Goal: Information Seeking & Learning: Find specific fact

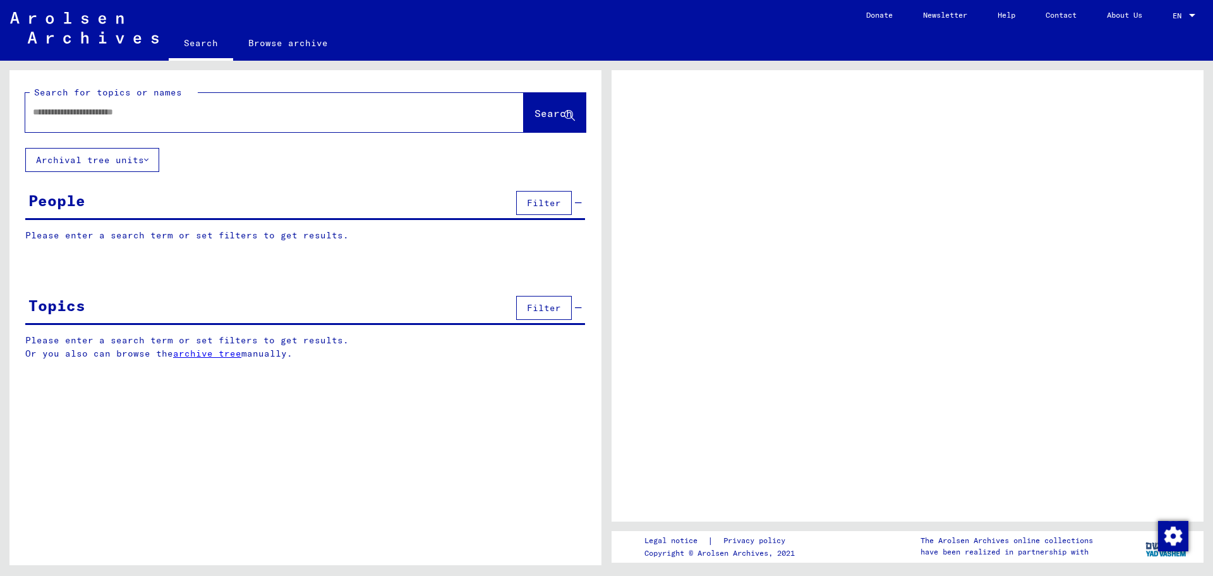
click at [181, 105] on div at bounding box center [259, 112] width 468 height 28
click at [181, 112] on input "text" at bounding box center [263, 112] width 461 height 13
type input "**"
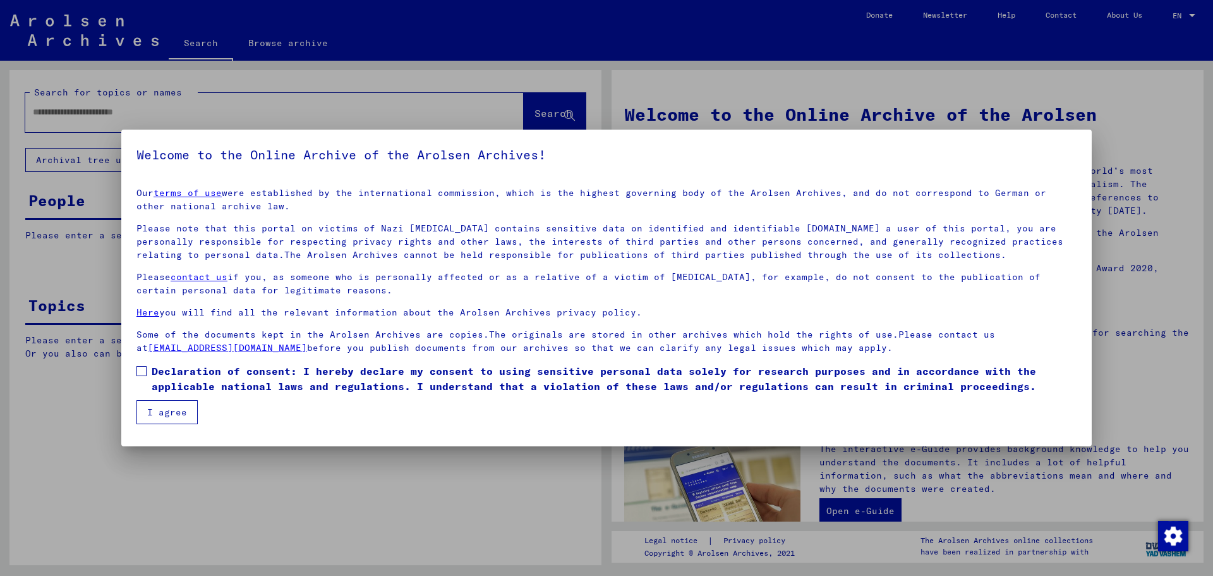
click at [327, 382] on span "Declaration of consent: I hereby declare my consent to using sensitive personal…" at bounding box center [614, 378] width 925 height 30
click at [172, 409] on button "I agree" at bounding box center [166, 412] width 61 height 24
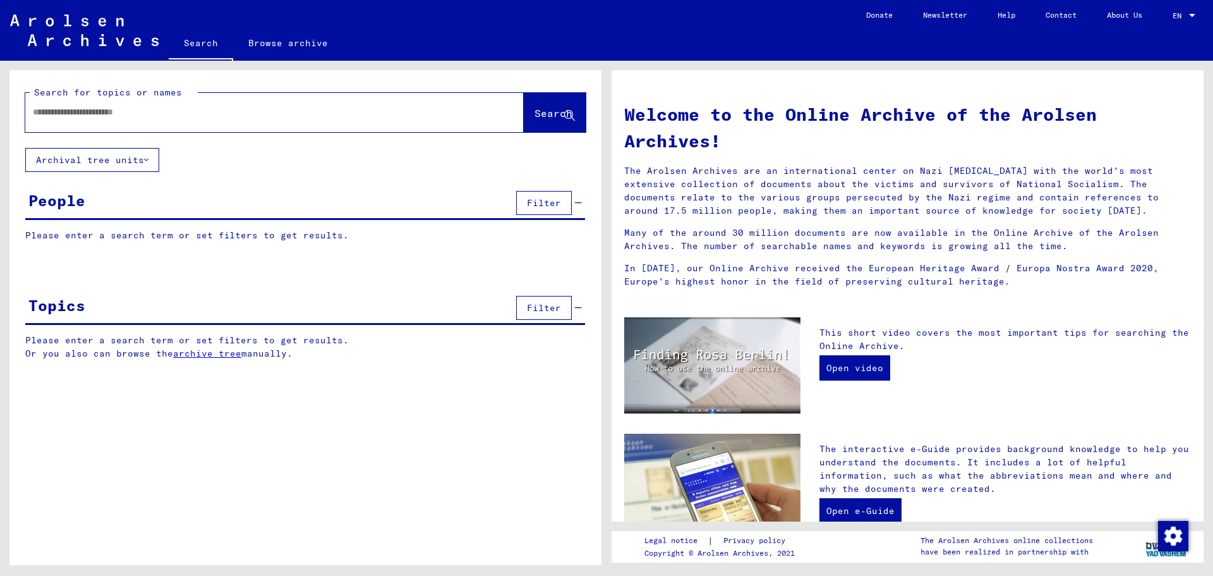
click at [190, 109] on input "text" at bounding box center [259, 112] width 453 height 13
paste input "text"
drag, startPoint x: 152, startPoint y: 113, endPoint x: 84, endPoint y: 194, distance: 105.8
click at [84, 194] on div "People" at bounding box center [56, 200] width 57 height 23
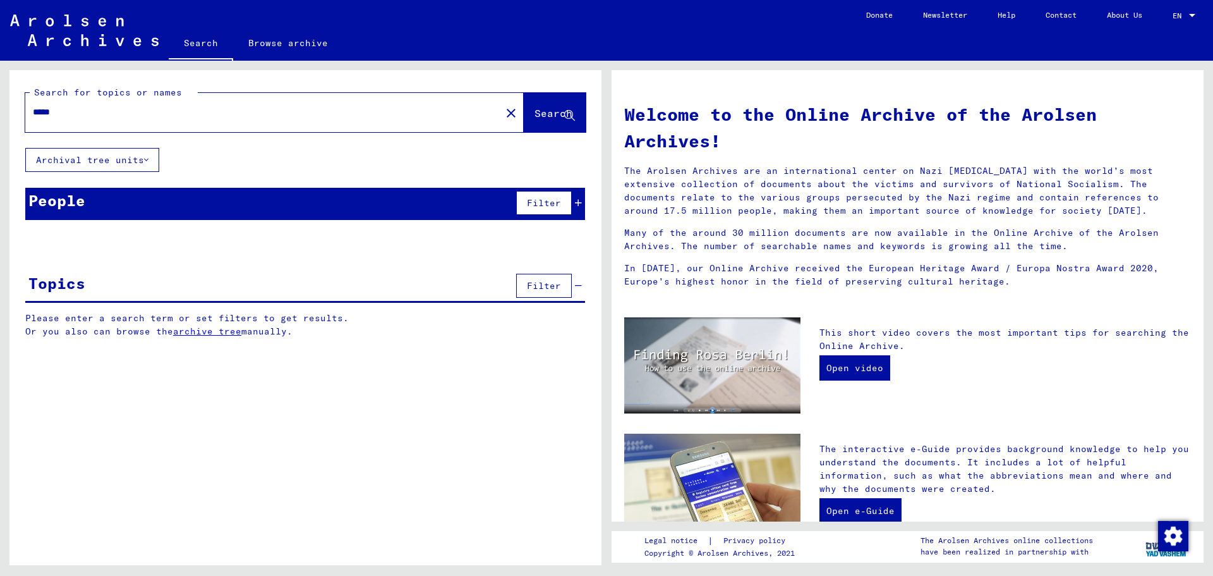
click at [290, 116] on input "****" at bounding box center [259, 112] width 453 height 13
paste input "**********"
type input "**********"
click at [504, 106] on button "close" at bounding box center [511, 112] width 25 height 25
click at [427, 121] on div at bounding box center [255, 112] width 461 height 28
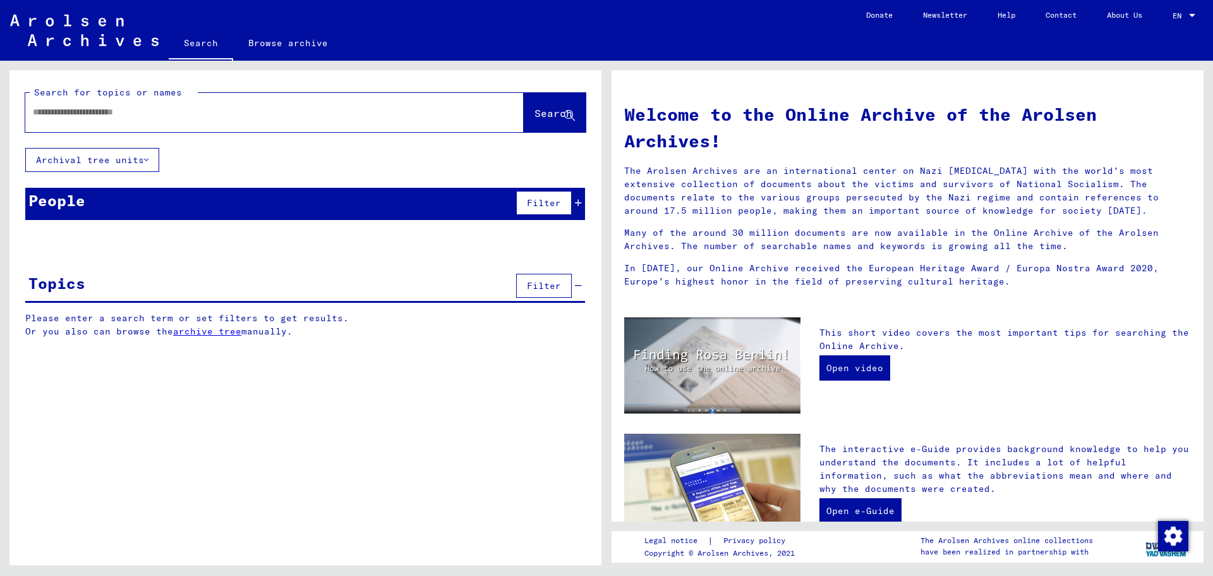
click at [427, 109] on input "text" at bounding box center [259, 112] width 453 height 13
paste input "**********"
click at [524, 121] on button "Search" at bounding box center [555, 112] width 62 height 39
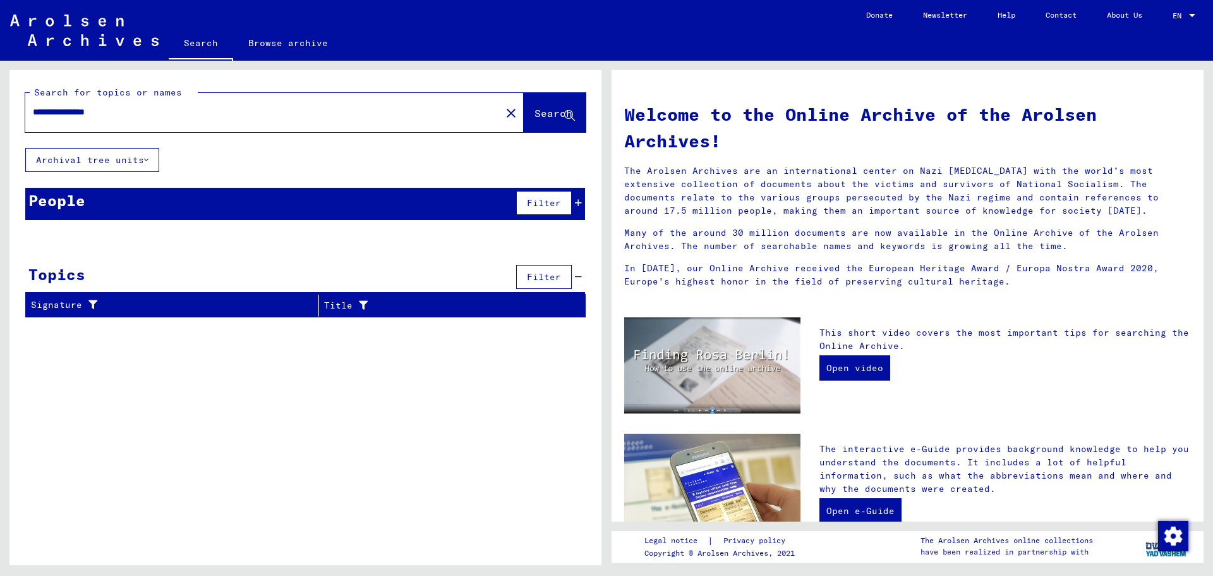
click at [46, 113] on input "**********" at bounding box center [259, 112] width 453 height 13
click at [45, 115] on input "**********" at bounding box center [259, 112] width 453 height 13
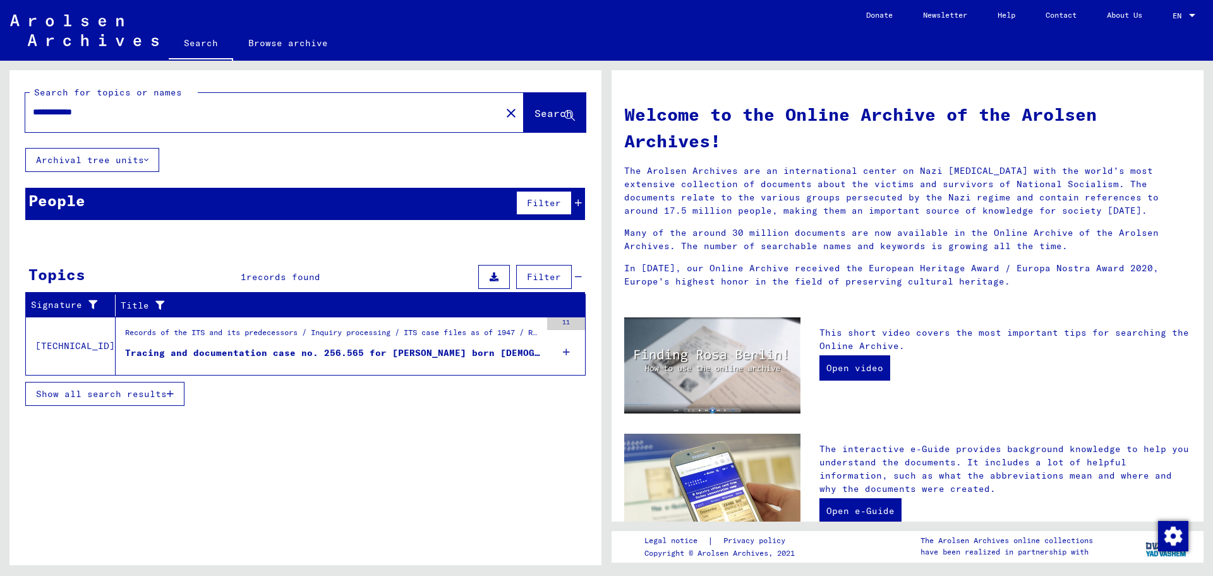
click at [514, 350] on div "Tracing and documentation case no. 256.565 for [PERSON_NAME] born [DEMOGRAPHIC_…" at bounding box center [333, 352] width 416 height 13
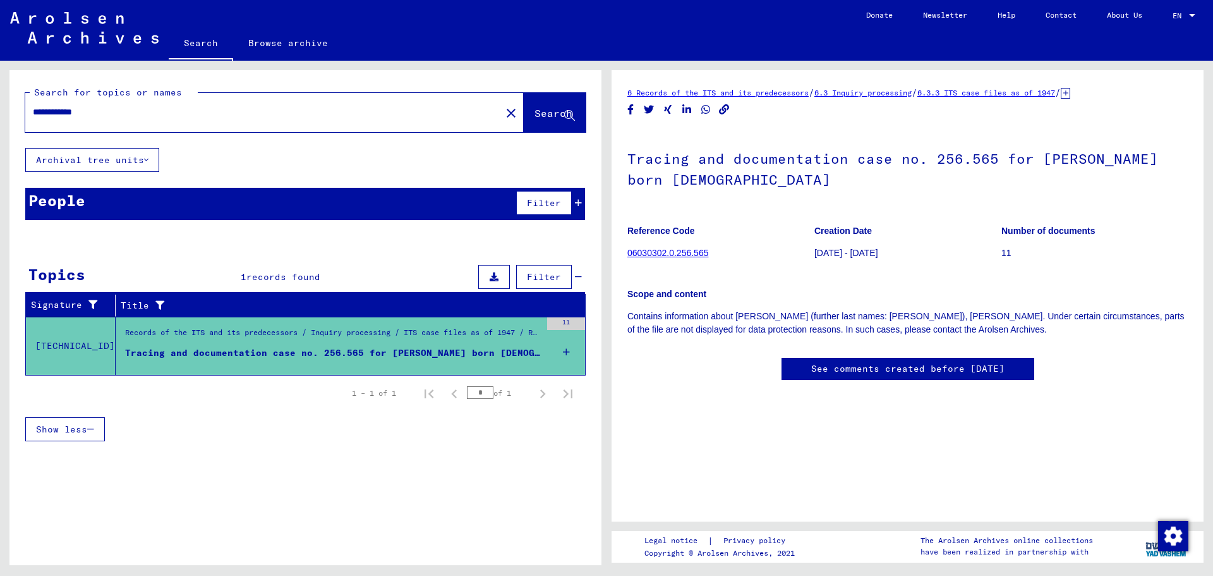
click at [461, 215] on div "People Filter" at bounding box center [305, 204] width 560 height 32
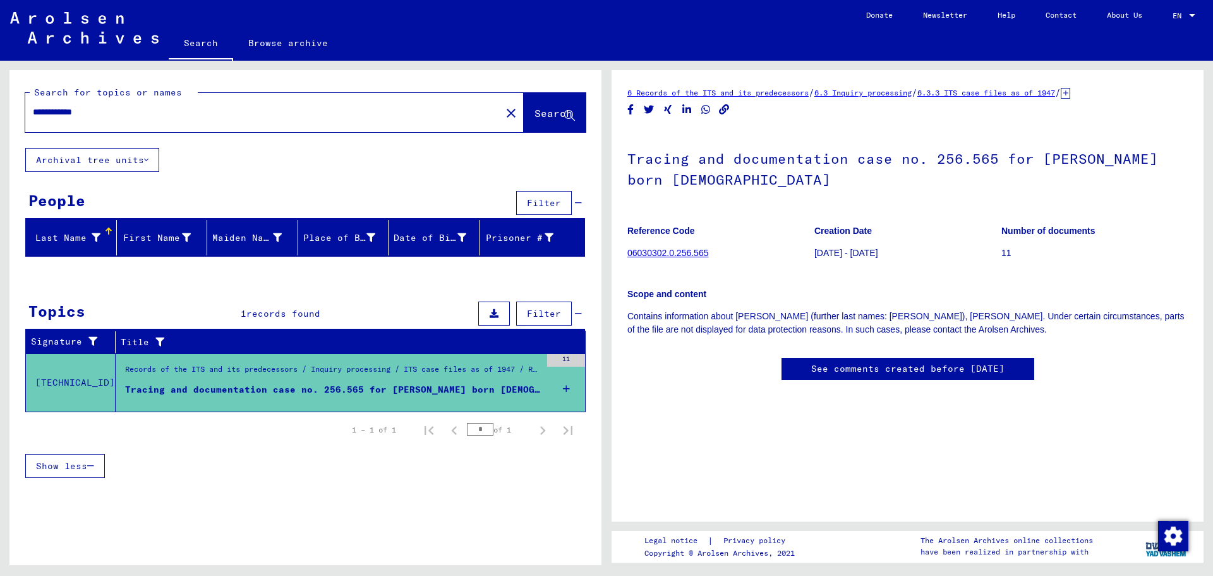
click at [76, 107] on input "**********" at bounding box center [263, 112] width 461 height 13
type input "**********"
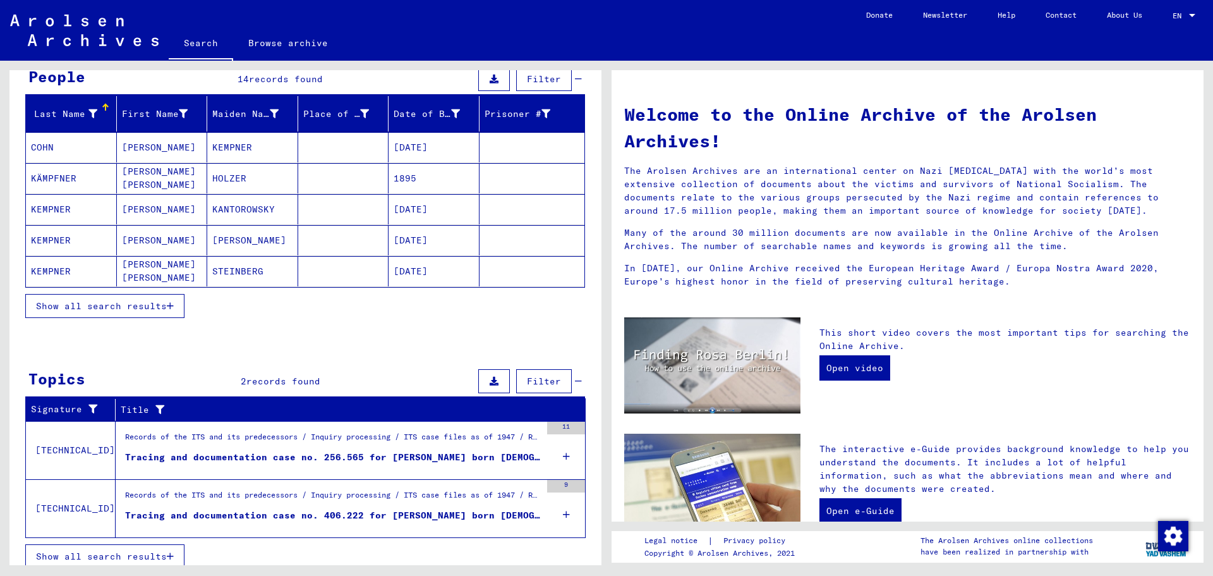
scroll to position [126, 0]
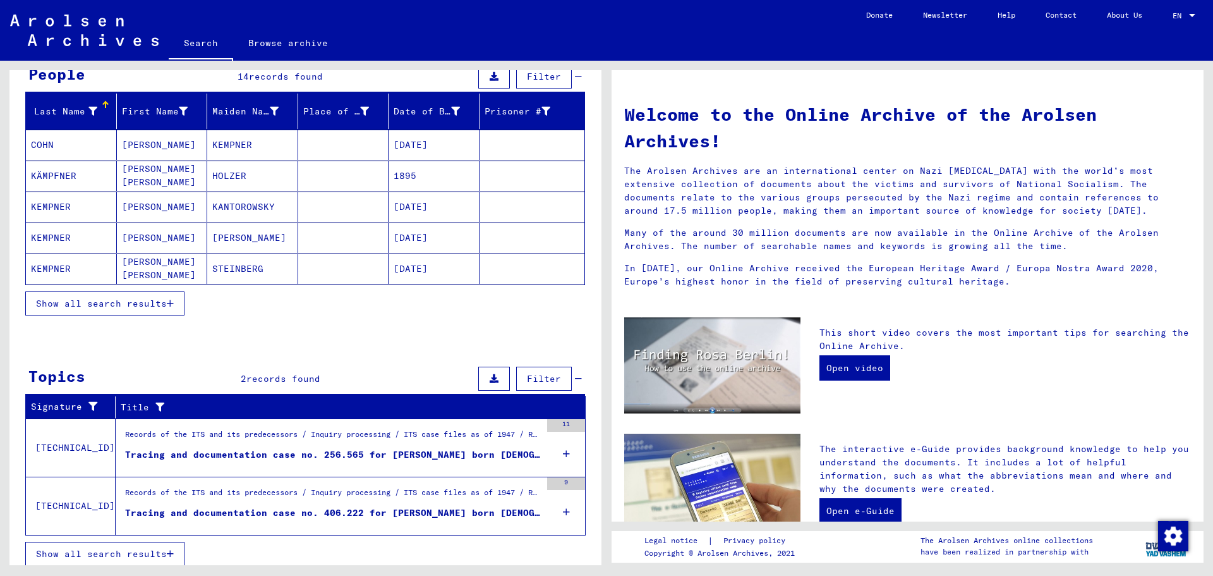
click at [224, 463] on figure "Tracing and documentation case no. 256.565 for [PERSON_NAME] born [DEMOGRAPHIC_…" at bounding box center [333, 457] width 416 height 19
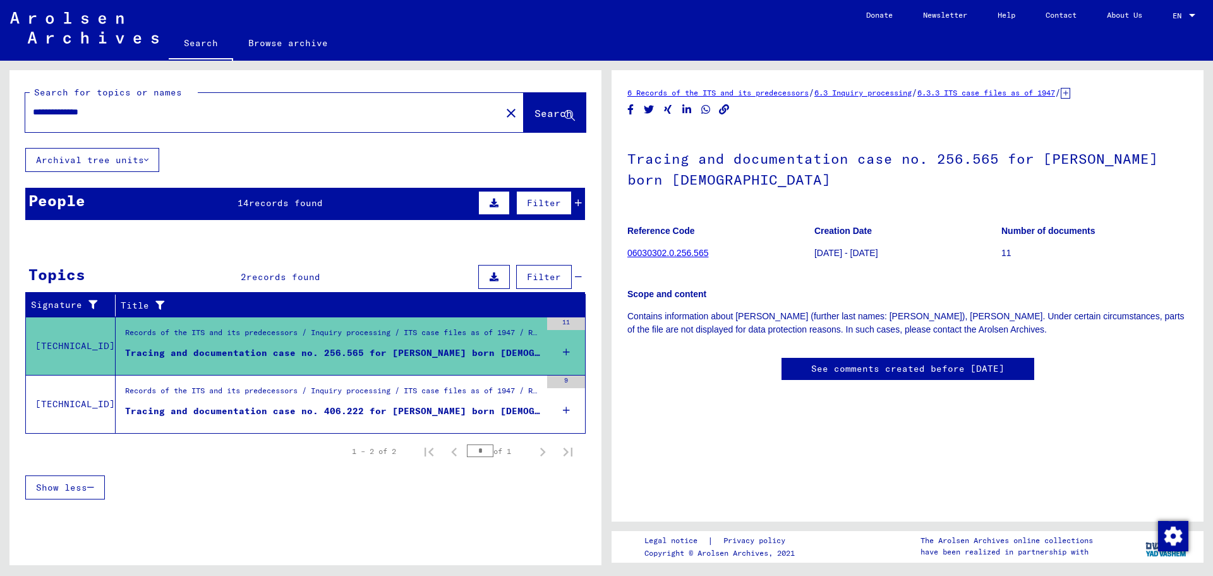
click at [255, 408] on div "Tracing and documentation case no. 406.222 for [PERSON_NAME] born [DEMOGRAPHIC_…" at bounding box center [333, 410] width 416 height 13
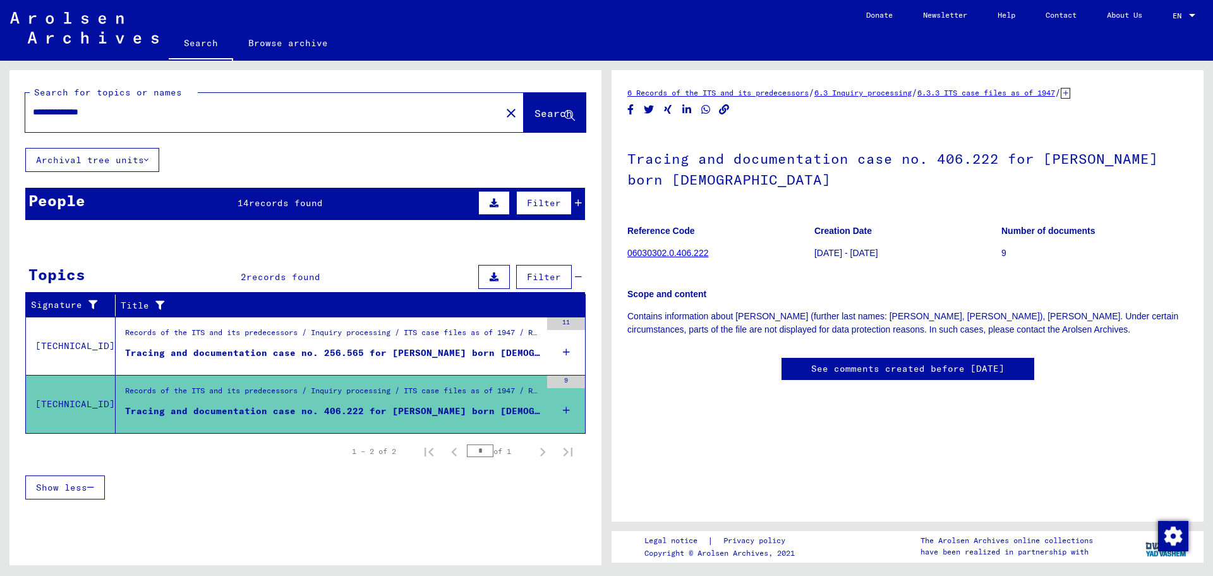
click at [124, 211] on div "People 14 records found Filter" at bounding box center [305, 204] width 560 height 32
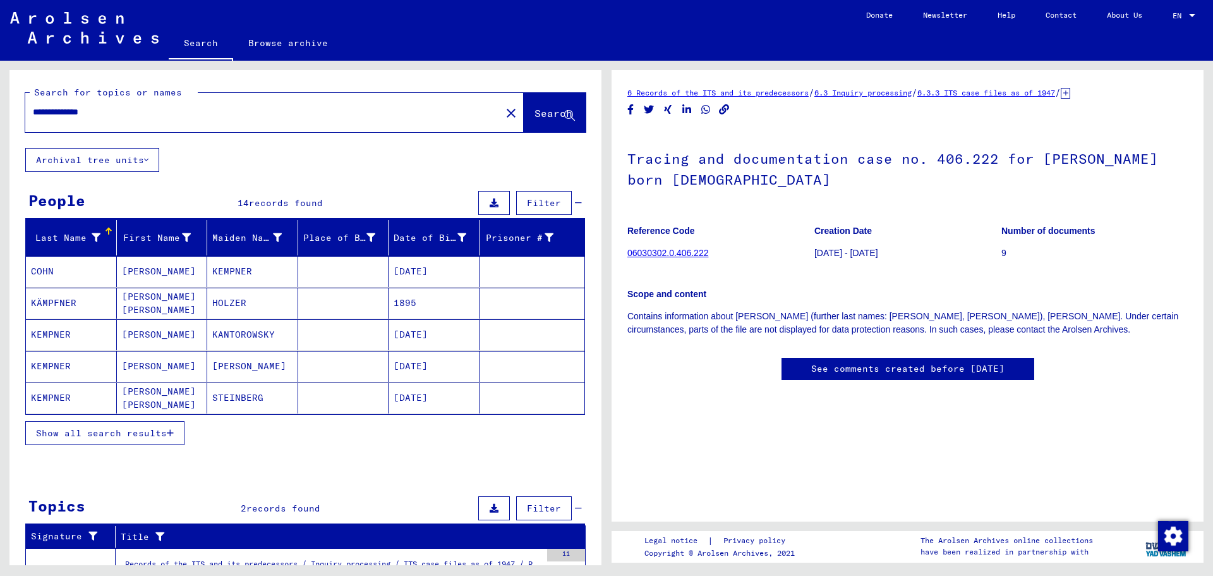
click at [144, 443] on button "Show all search results" at bounding box center [104, 433] width 159 height 24
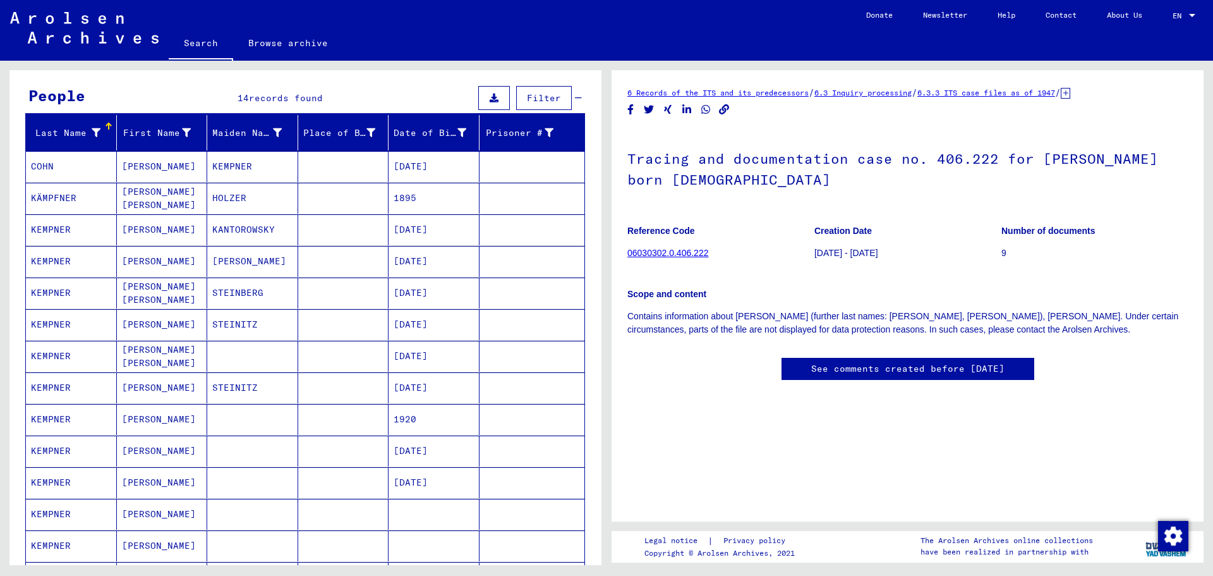
scroll to position [126, 0]
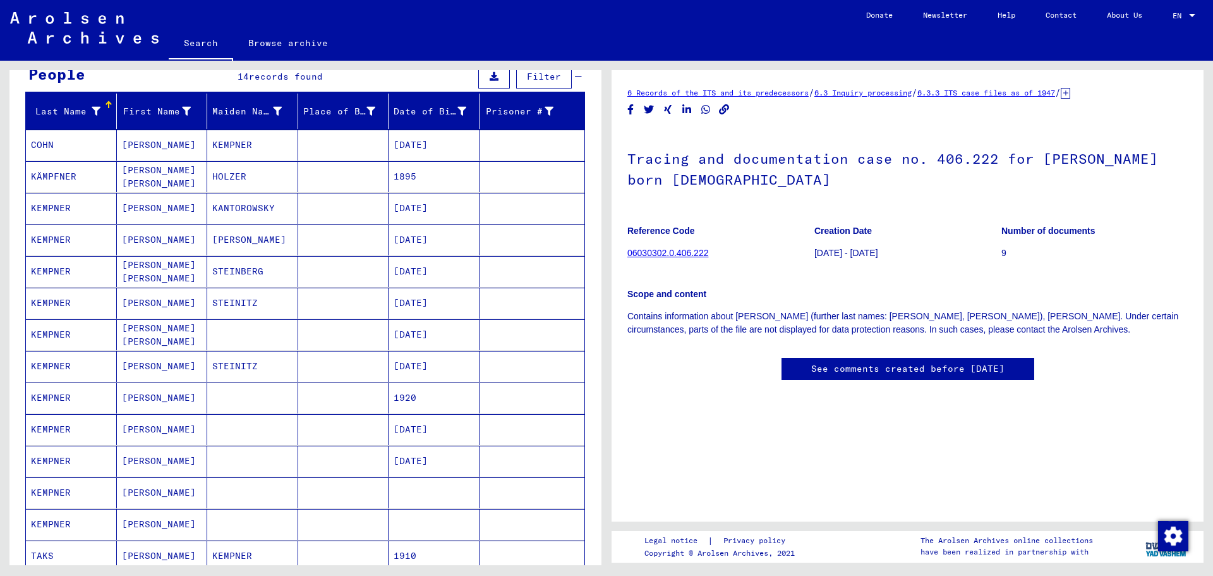
click at [159, 425] on mat-cell "[PERSON_NAME]" at bounding box center [162, 429] width 91 height 31
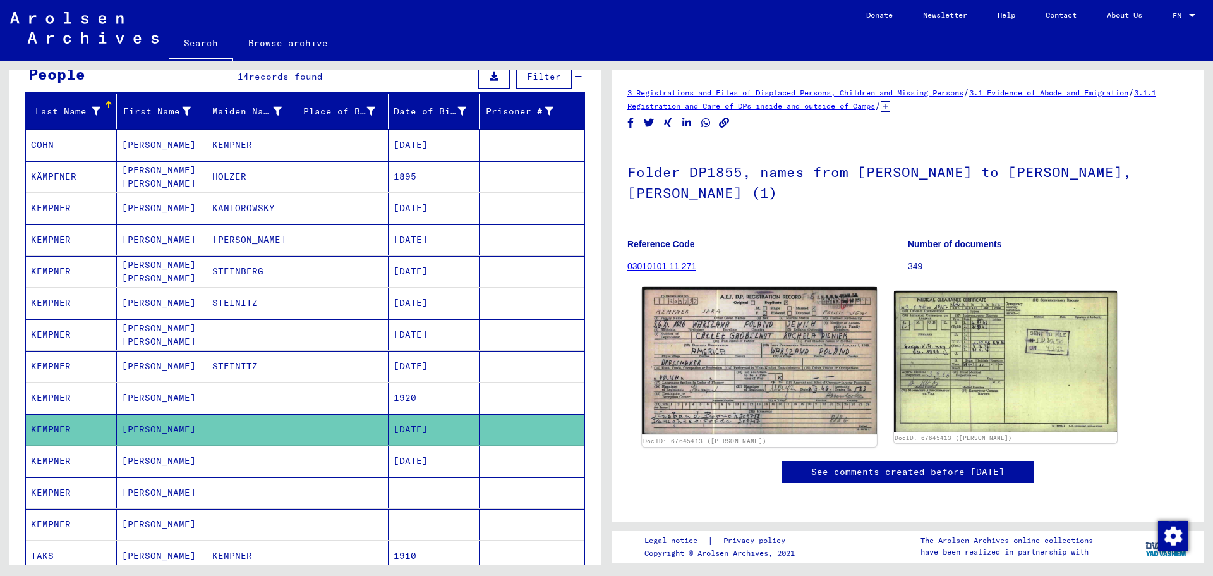
click at [796, 381] on img at bounding box center [759, 361] width 234 height 148
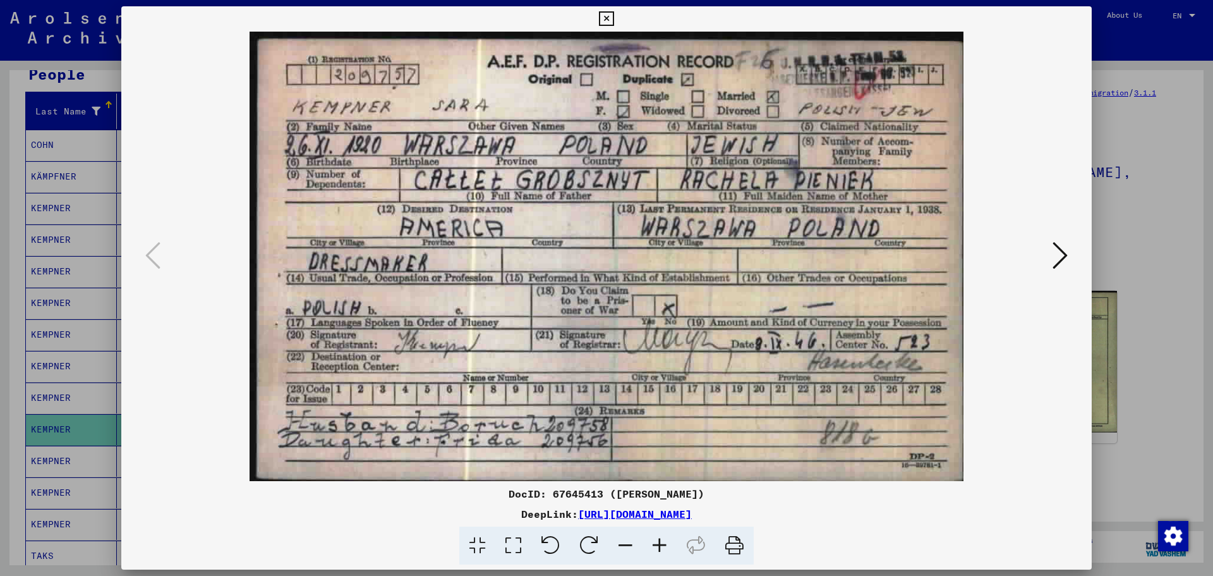
click at [1067, 250] on icon at bounding box center [1060, 255] width 15 height 30
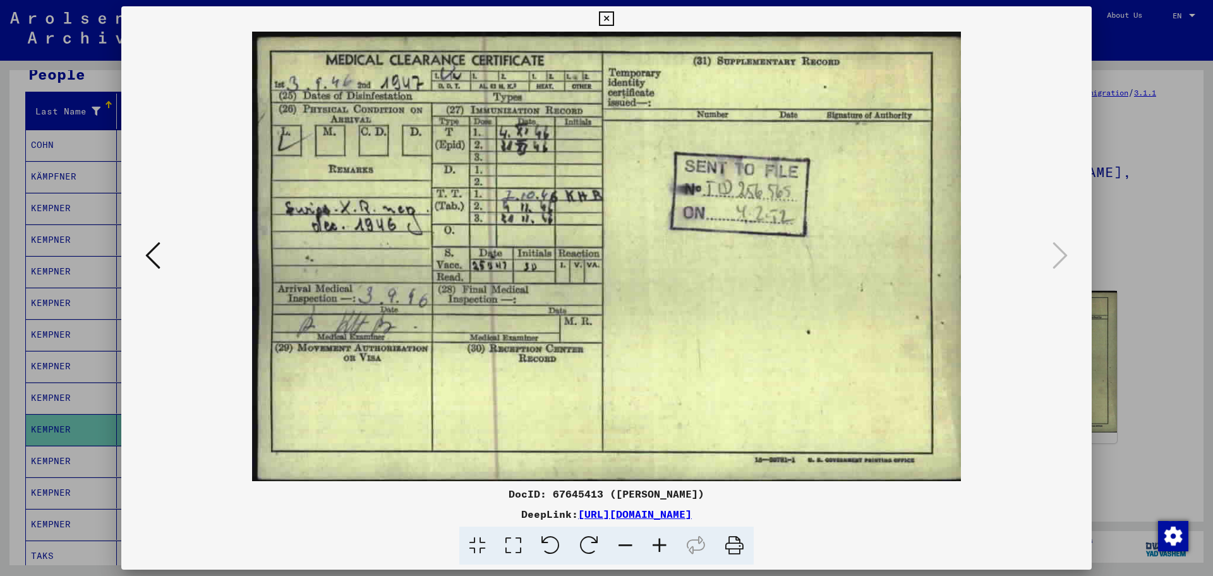
click at [157, 253] on icon at bounding box center [152, 255] width 15 height 30
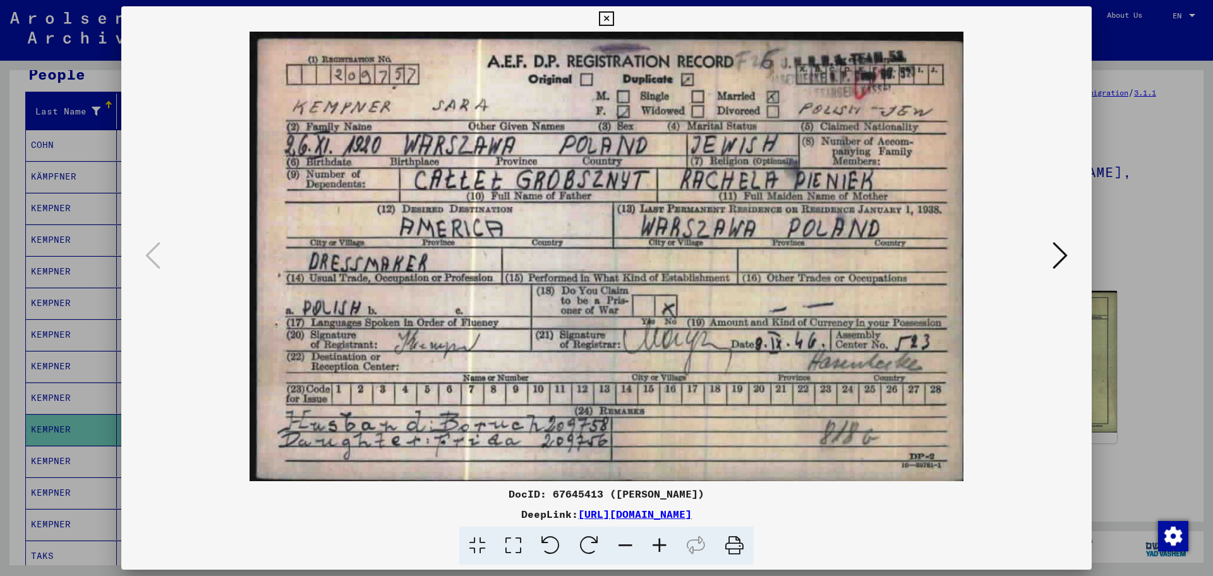
click at [6, 315] on div at bounding box center [606, 288] width 1213 height 576
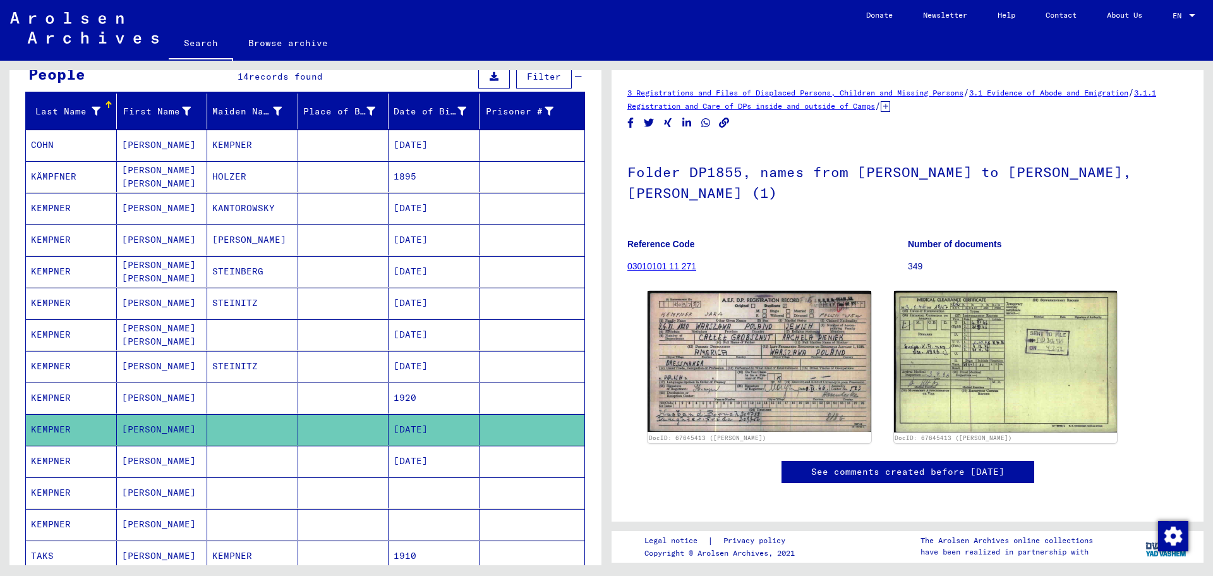
click at [284, 409] on mat-cell at bounding box center [252, 397] width 91 height 31
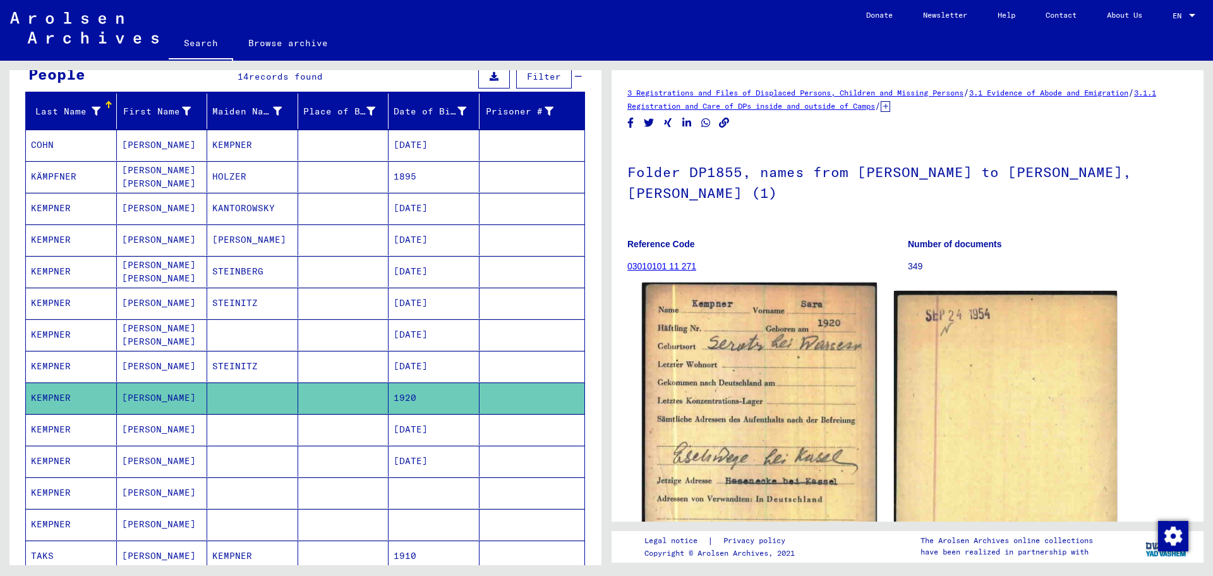
click at [770, 362] on img at bounding box center [759, 445] width 234 height 327
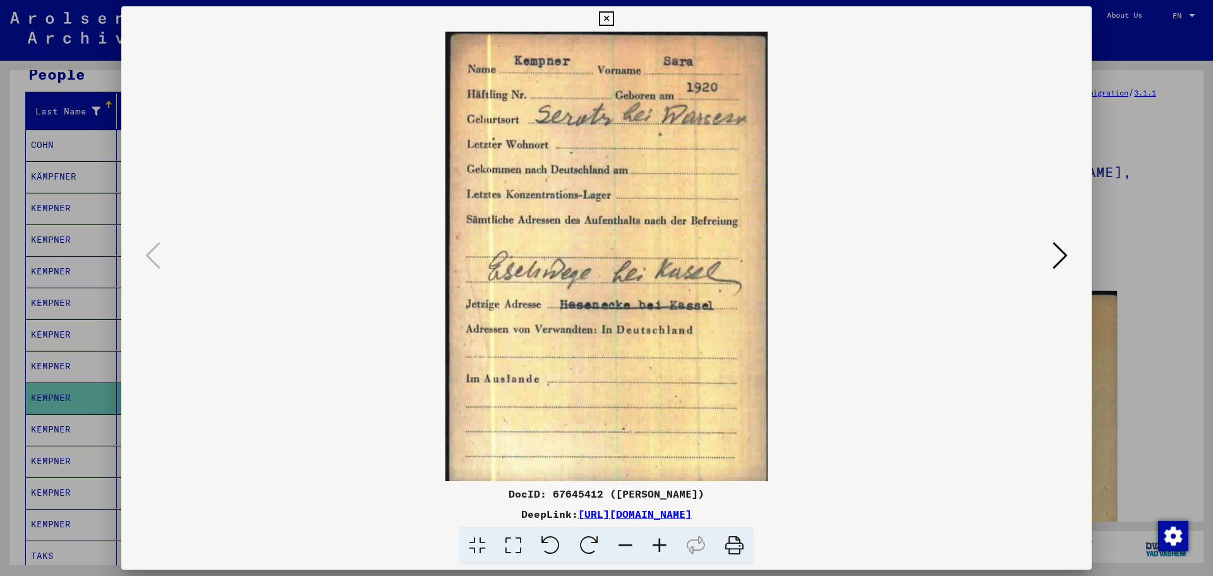
click at [1046, 256] on img at bounding box center [606, 256] width 885 height 449
click at [1062, 253] on icon at bounding box center [1060, 255] width 15 height 30
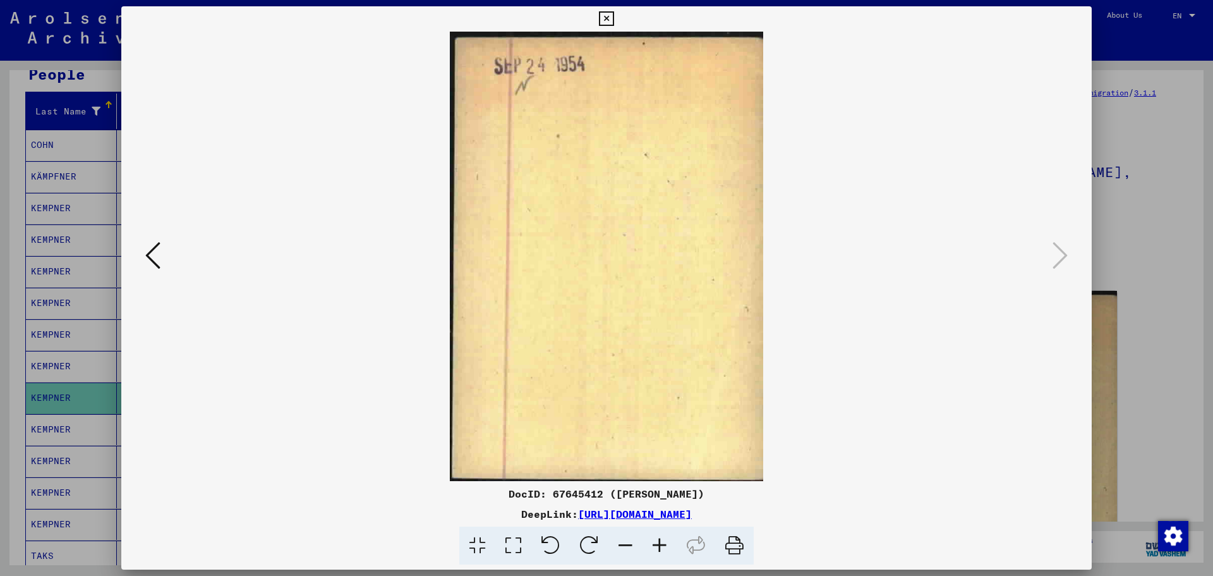
click at [1082, 212] on div at bounding box center [606, 256] width 971 height 449
click at [1114, 191] on div at bounding box center [606, 288] width 1213 height 576
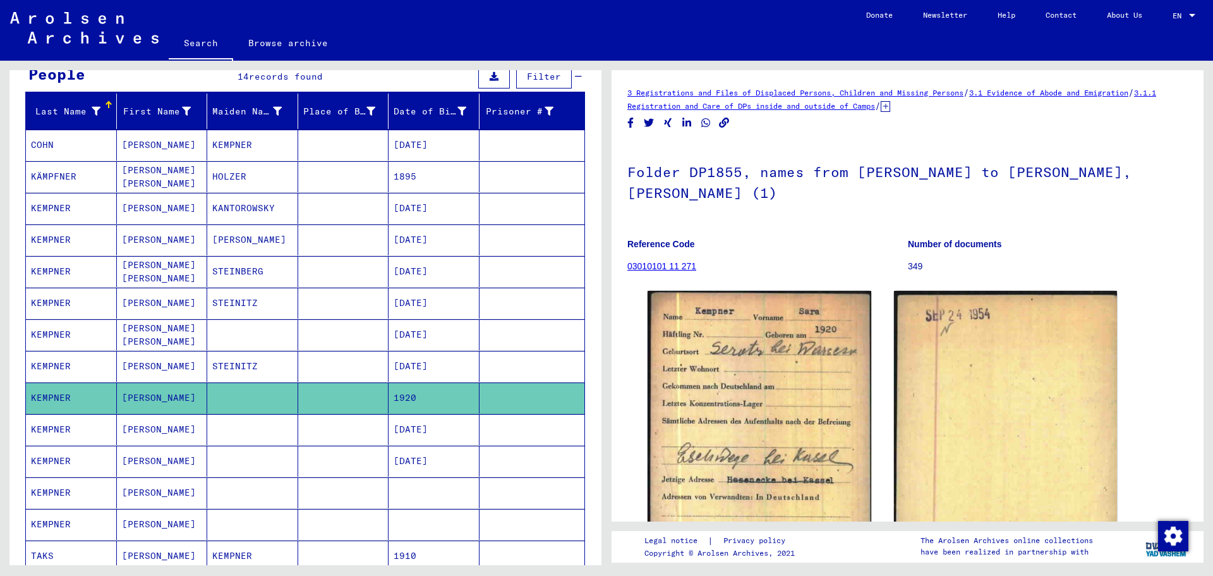
click at [418, 454] on mat-cell "[DATE]" at bounding box center [434, 460] width 91 height 31
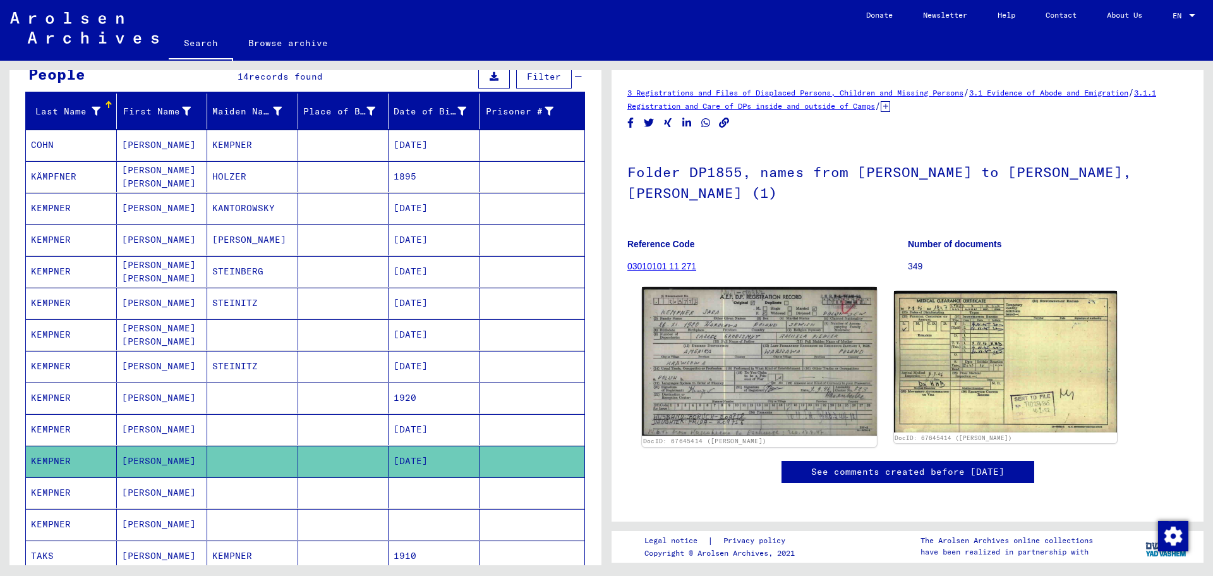
click at [681, 393] on img at bounding box center [759, 361] width 234 height 148
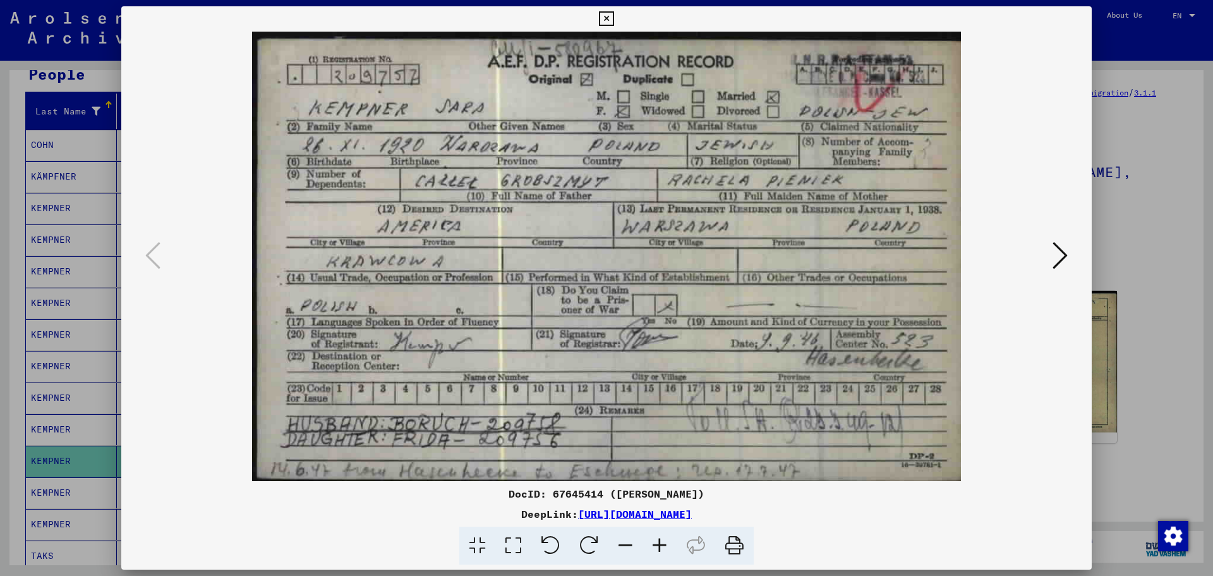
click at [825, 293] on img at bounding box center [606, 256] width 885 height 449
click at [1058, 266] on icon at bounding box center [1060, 255] width 15 height 30
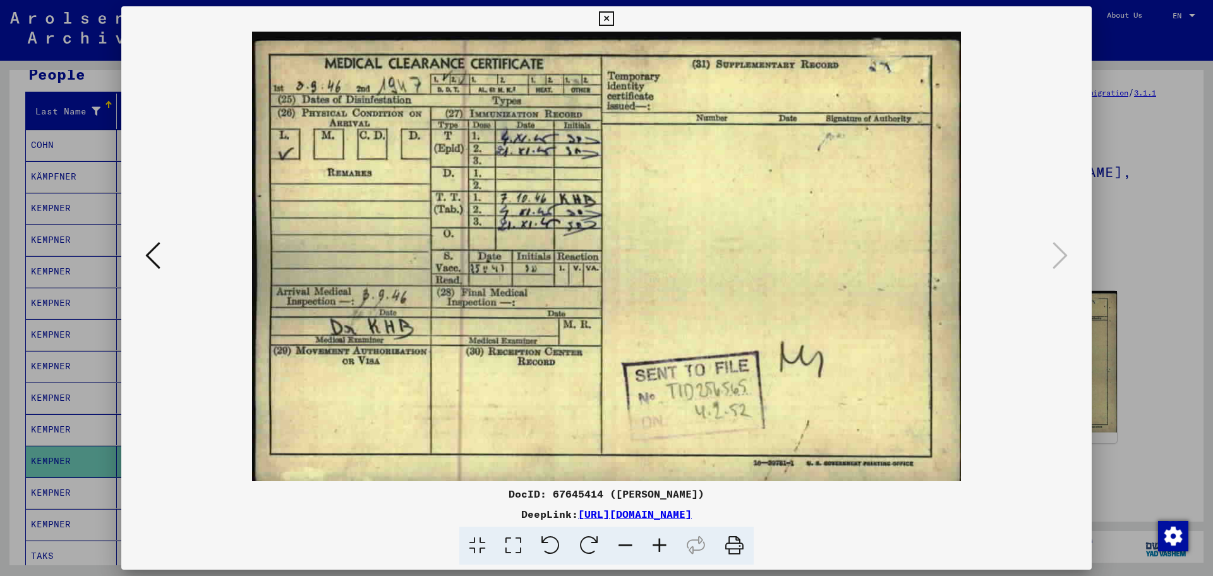
click at [84, 313] on div at bounding box center [606, 288] width 1213 height 576
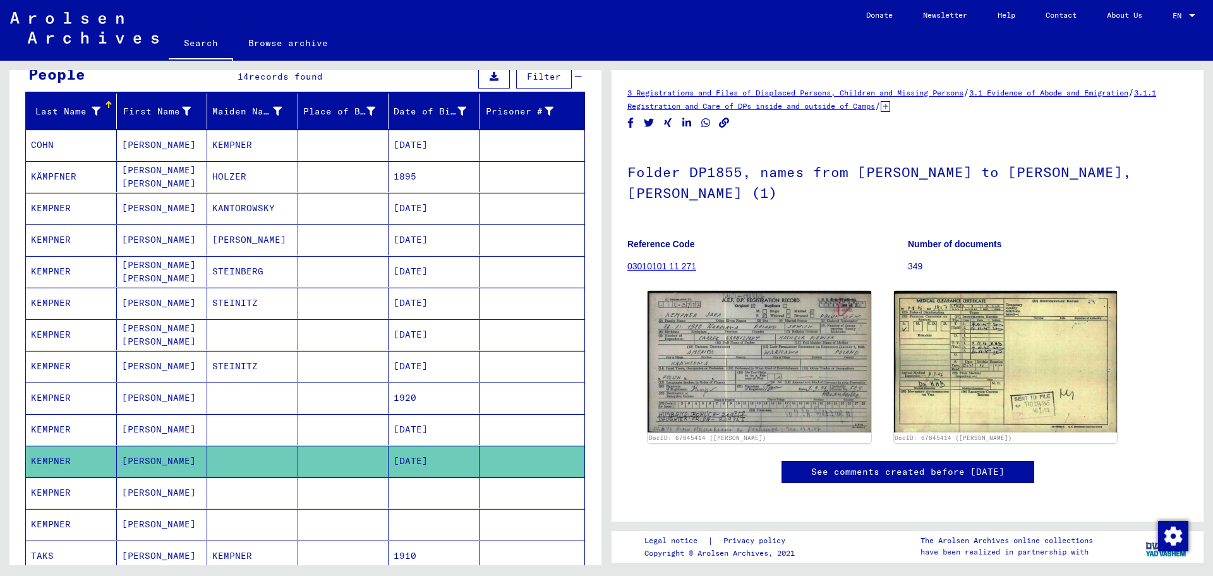
click at [412, 502] on mat-cell at bounding box center [434, 492] width 91 height 31
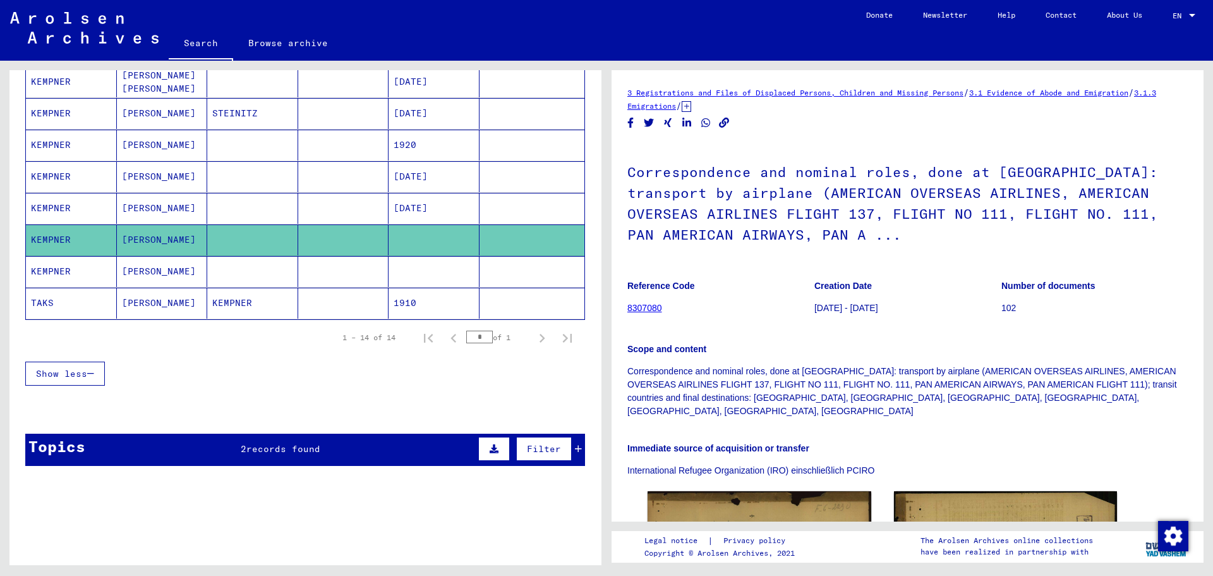
scroll to position [253, 0]
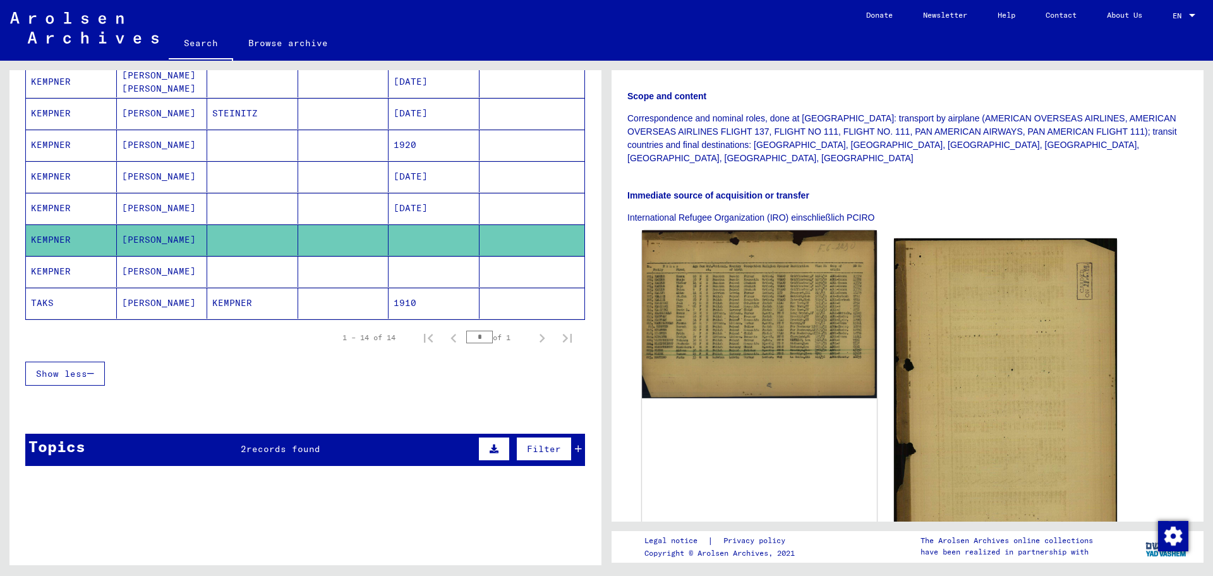
click at [768, 328] on img at bounding box center [759, 314] width 234 height 168
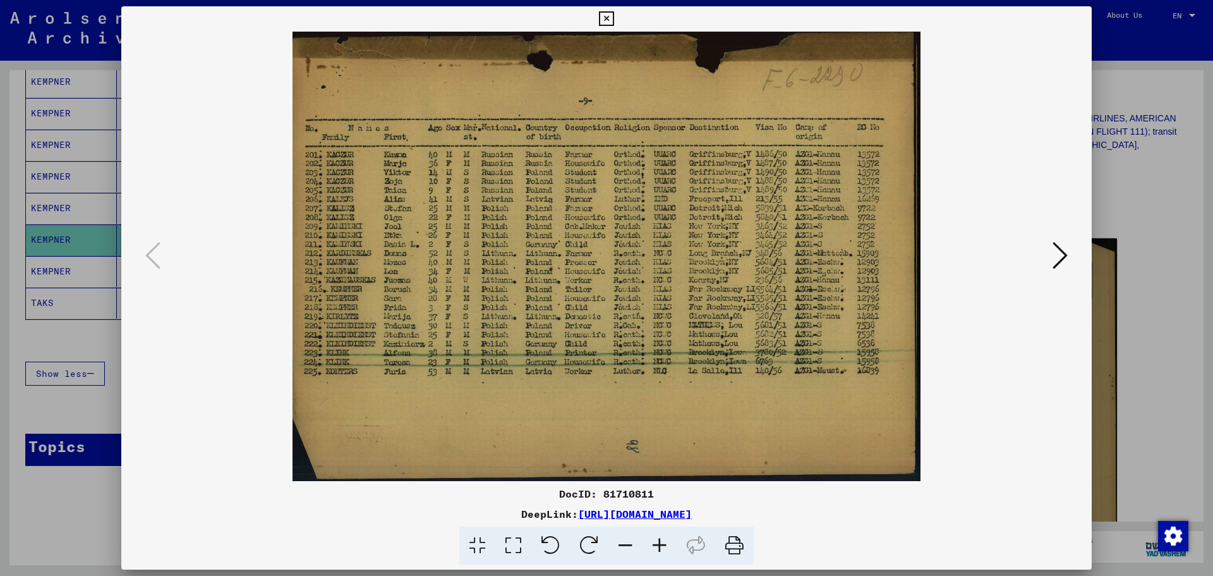
click at [659, 546] on icon at bounding box center [660, 545] width 34 height 39
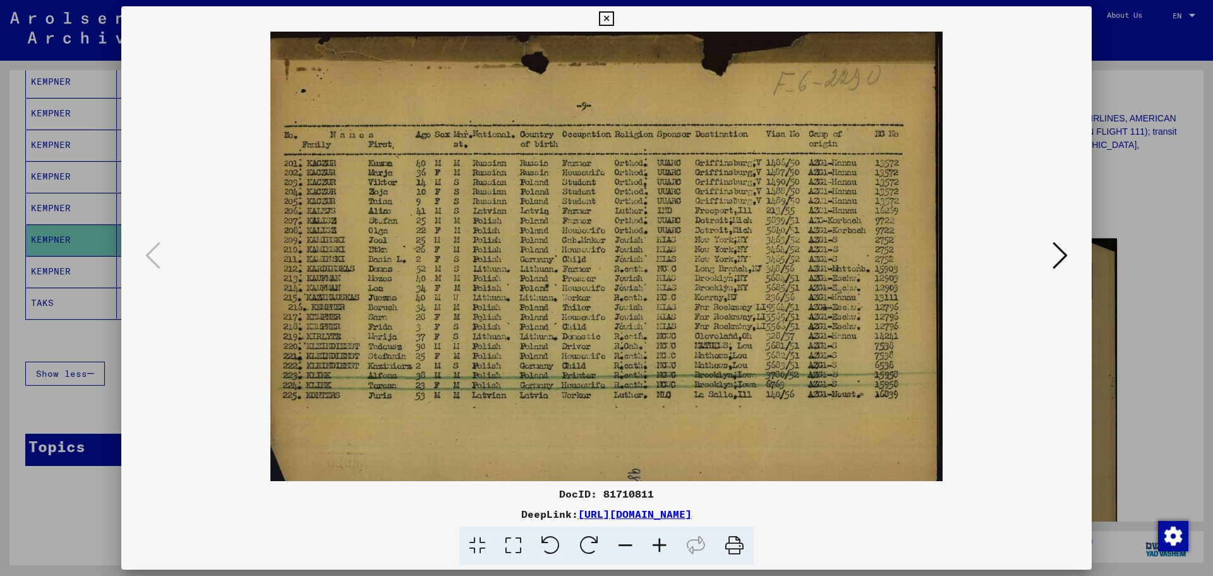
click at [659, 546] on icon at bounding box center [660, 545] width 34 height 39
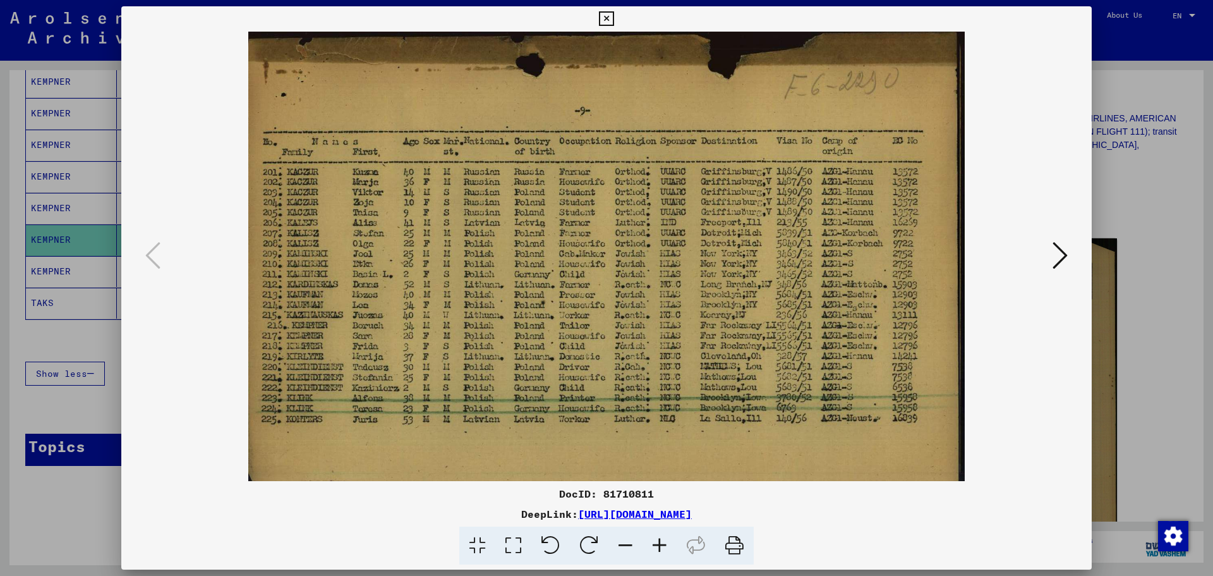
click at [658, 547] on icon at bounding box center [660, 545] width 34 height 39
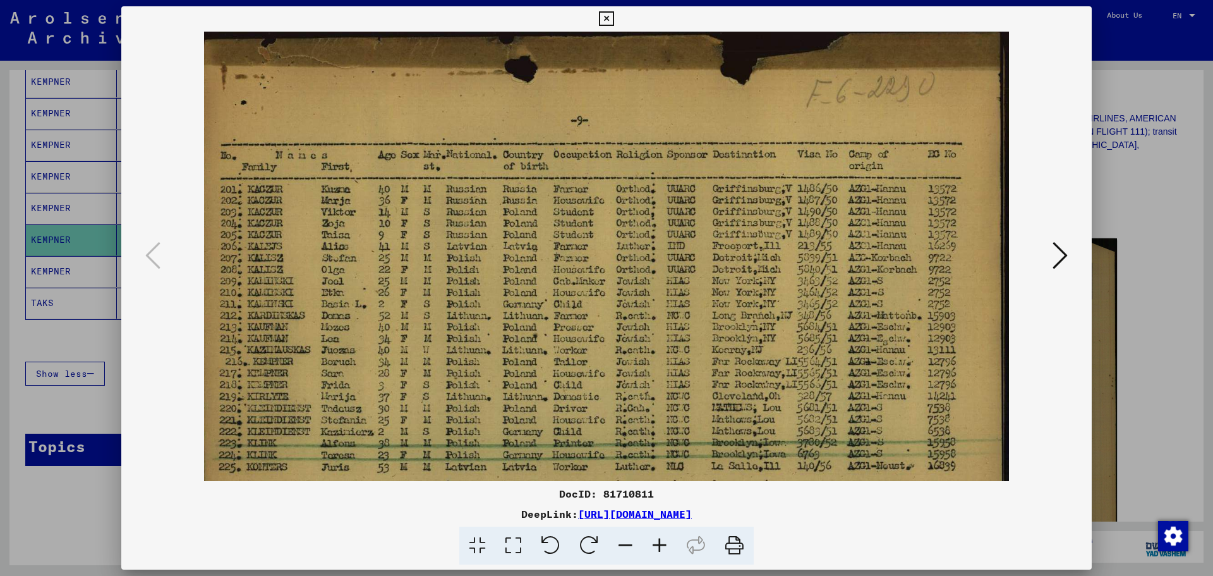
click at [658, 547] on icon at bounding box center [660, 545] width 34 height 39
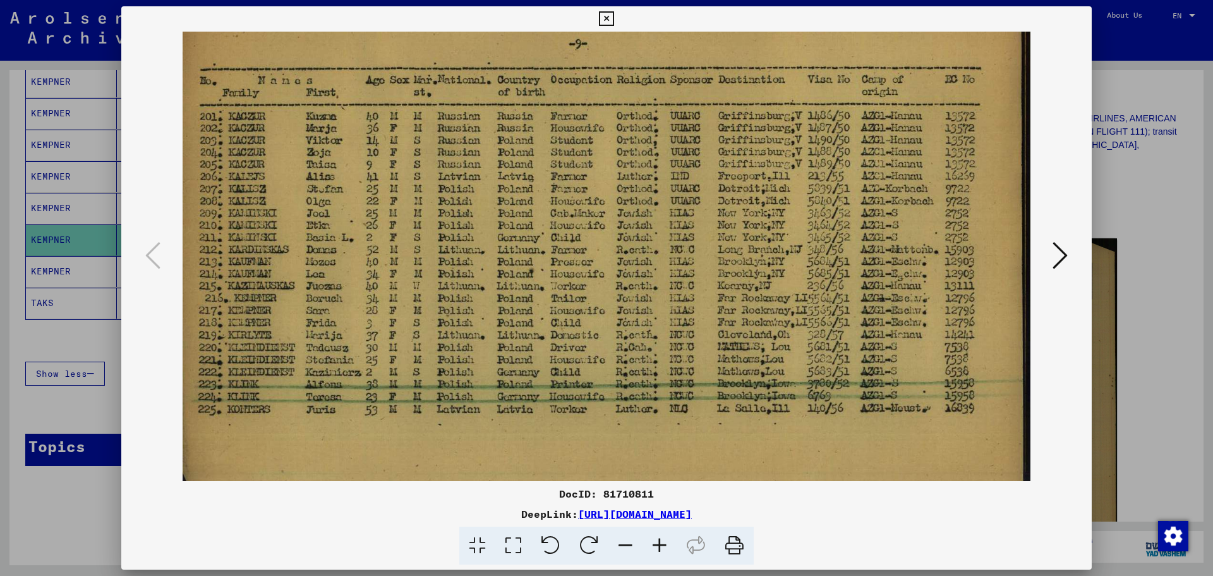
scroll to position [109, 0]
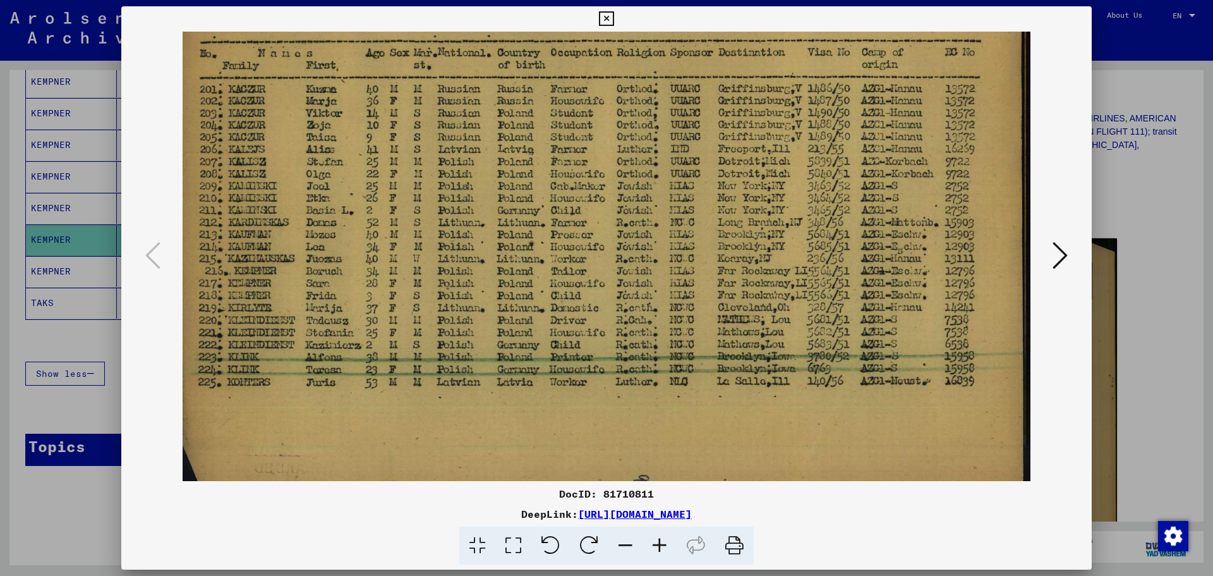
drag, startPoint x: 665, startPoint y: 440, endPoint x: 658, endPoint y: 332, distance: 108.9
click at [658, 332] on img at bounding box center [607, 226] width 849 height 607
click at [35, 289] on div at bounding box center [606, 288] width 1213 height 576
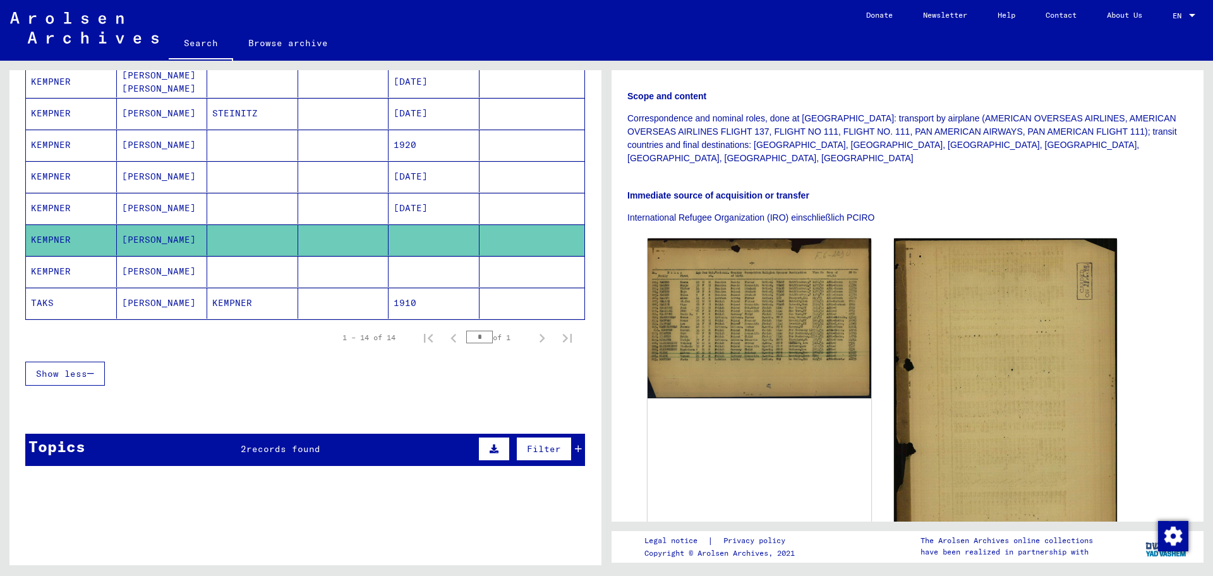
click at [68, 276] on mat-cell "KEMPNER" at bounding box center [71, 271] width 91 height 31
